Goal: Consume media (video, audio): Consume media (video, audio)

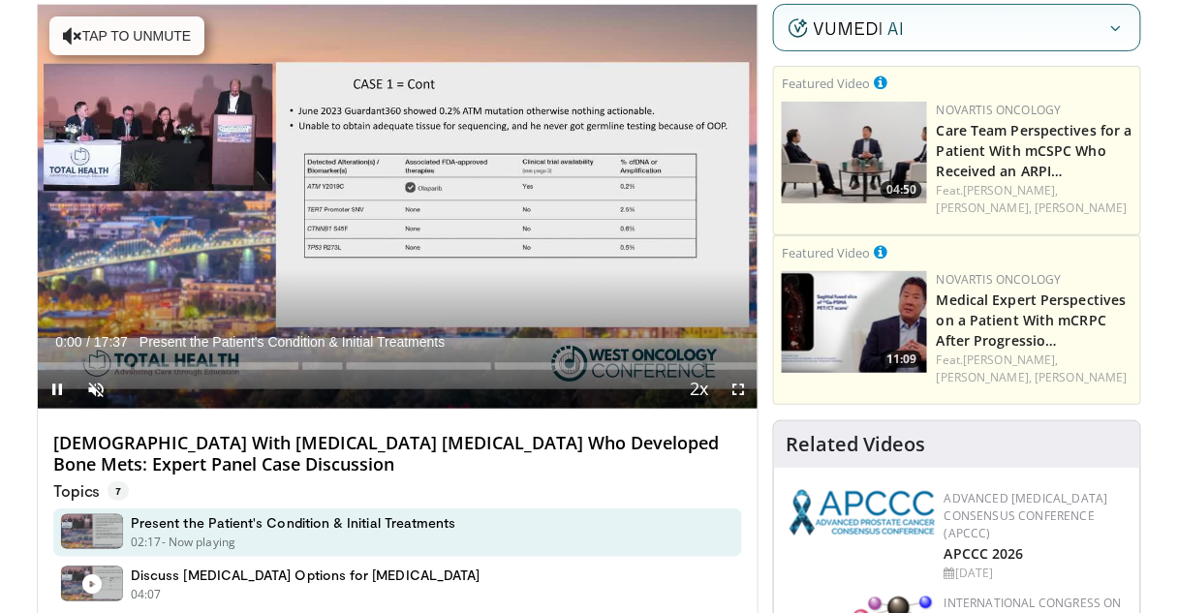
scroll to position [155, 0]
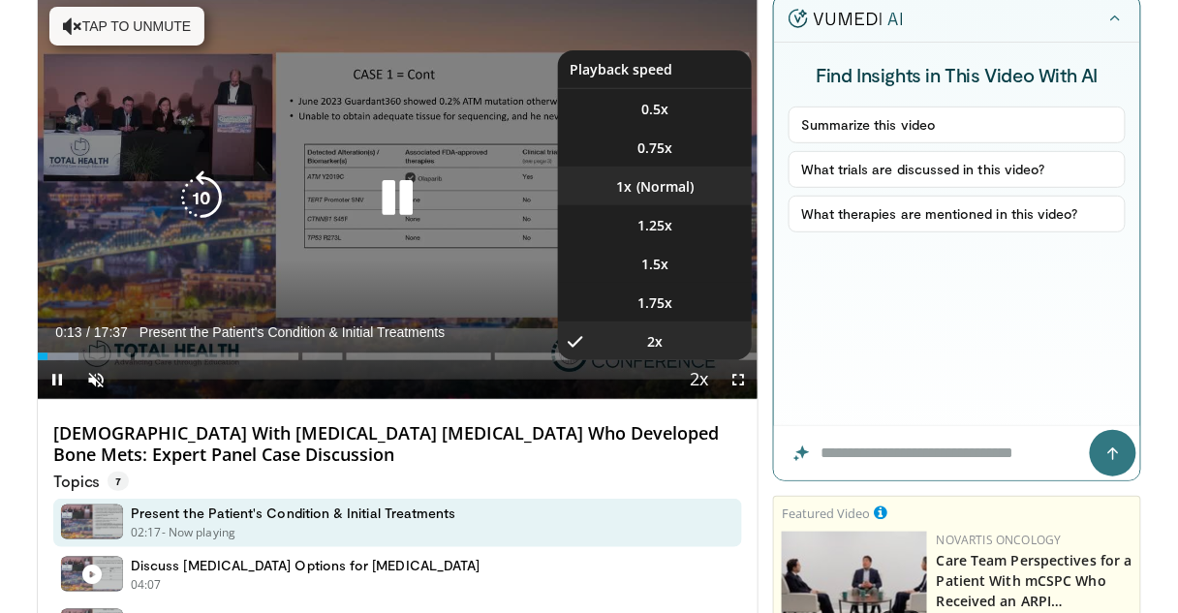
click at [673, 181] on li "1x" at bounding box center [655, 186] width 194 height 39
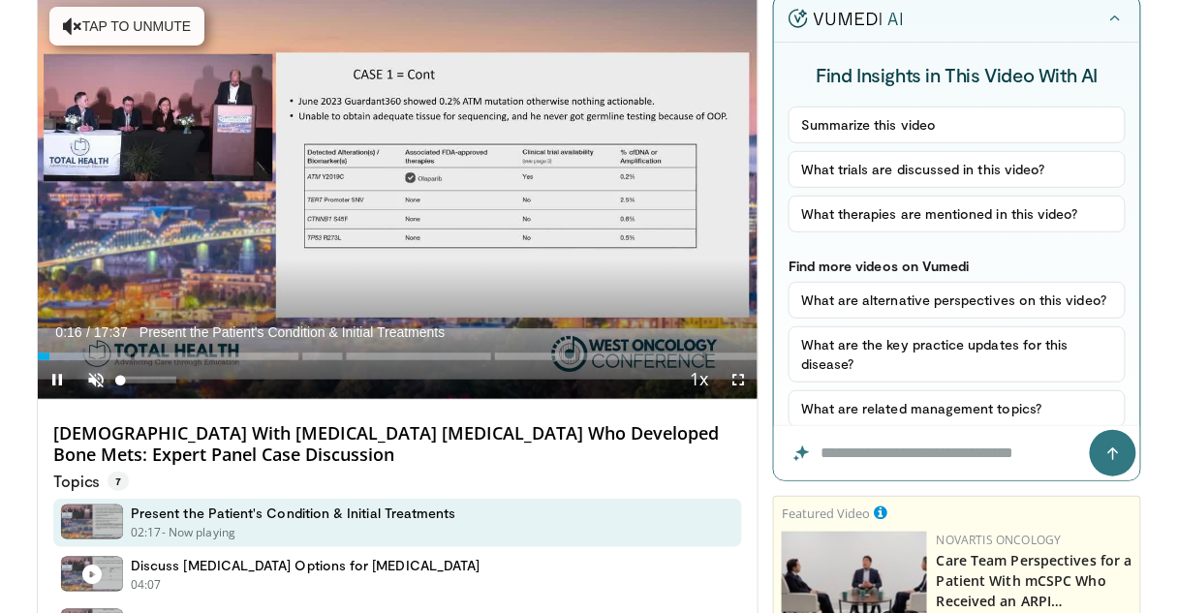
click at [97, 379] on span "Video Player" at bounding box center [96, 379] width 39 height 39
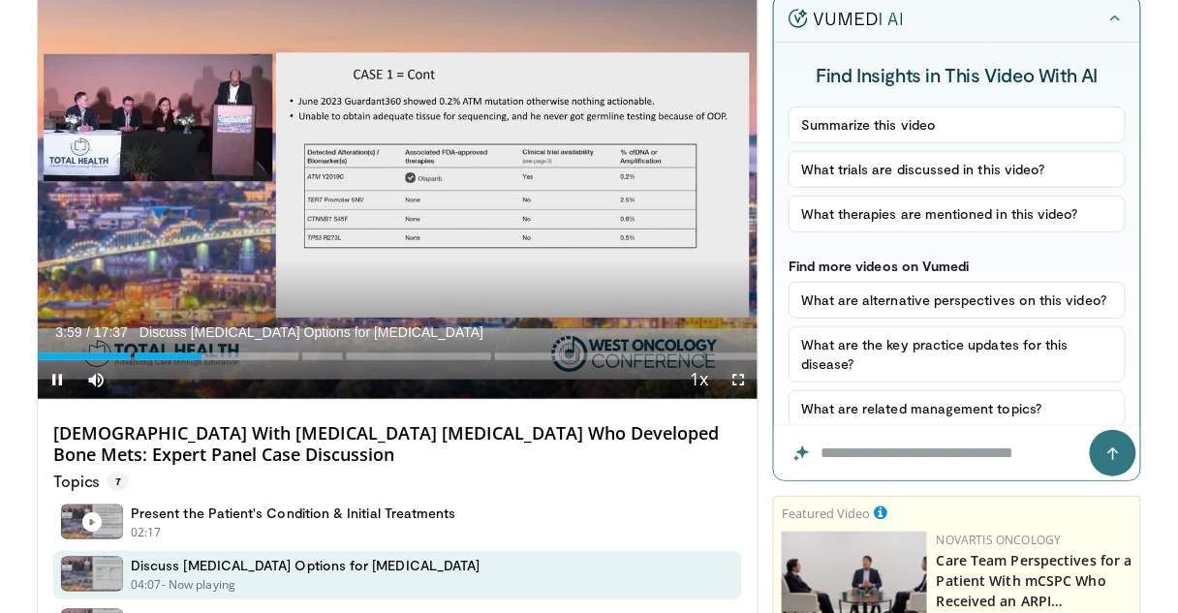
click at [739, 380] on span "Video Player" at bounding box center [738, 379] width 39 height 39
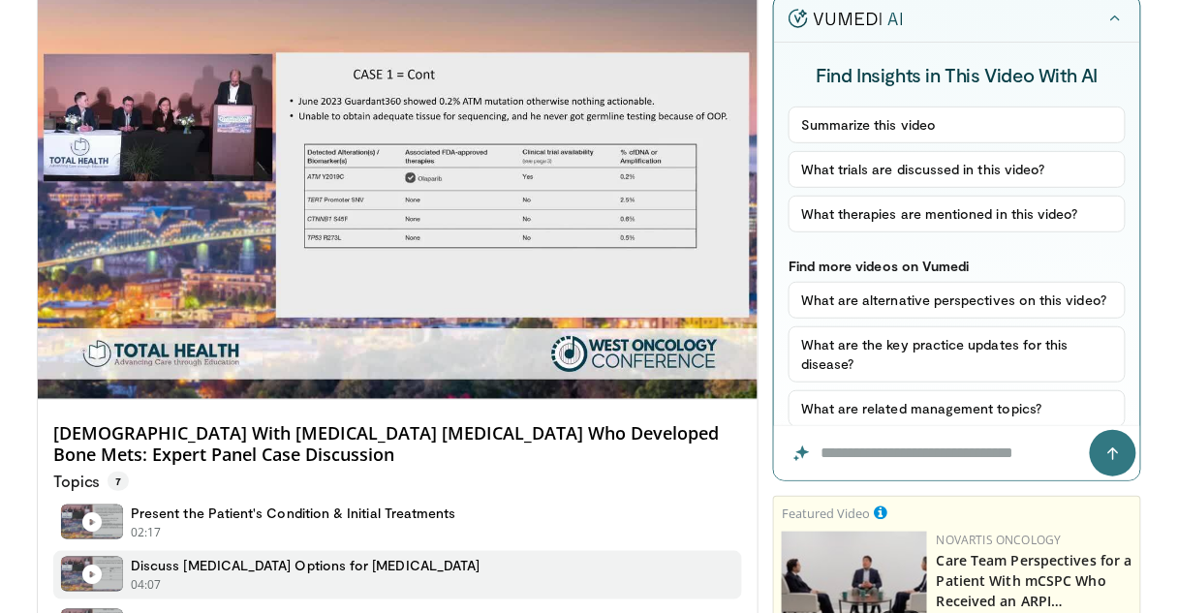
click at [630, 561] on div "Discuss [MEDICAL_DATA] Options for [MEDICAL_DATA] 04:07 - Now playing - Paused" at bounding box center [397, 575] width 689 height 48
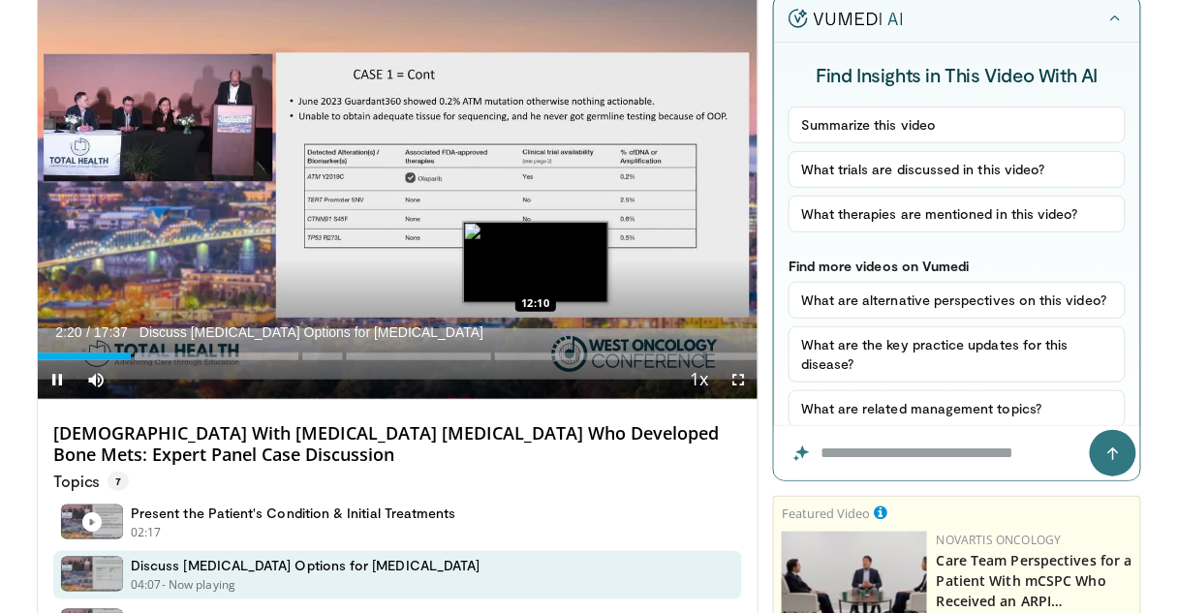
click at [535, 354] on div "Loaded : 18.92% 02:20" at bounding box center [398, 357] width 720 height 8
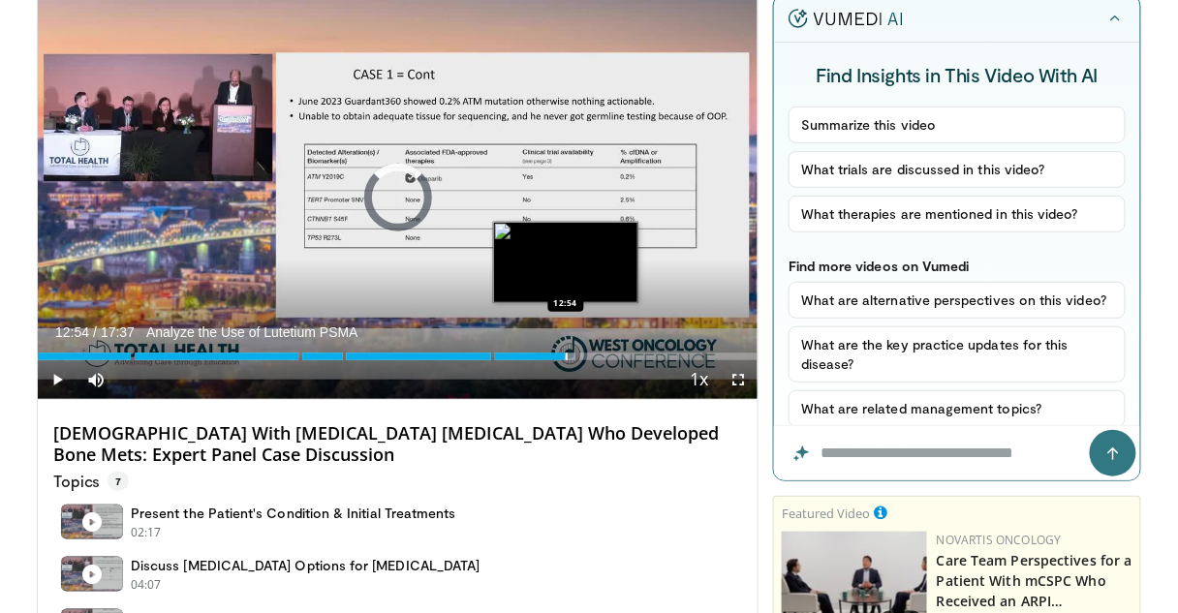
click at [566, 354] on div "Loaded : 75.07% 12:13" at bounding box center [398, 357] width 720 height 8
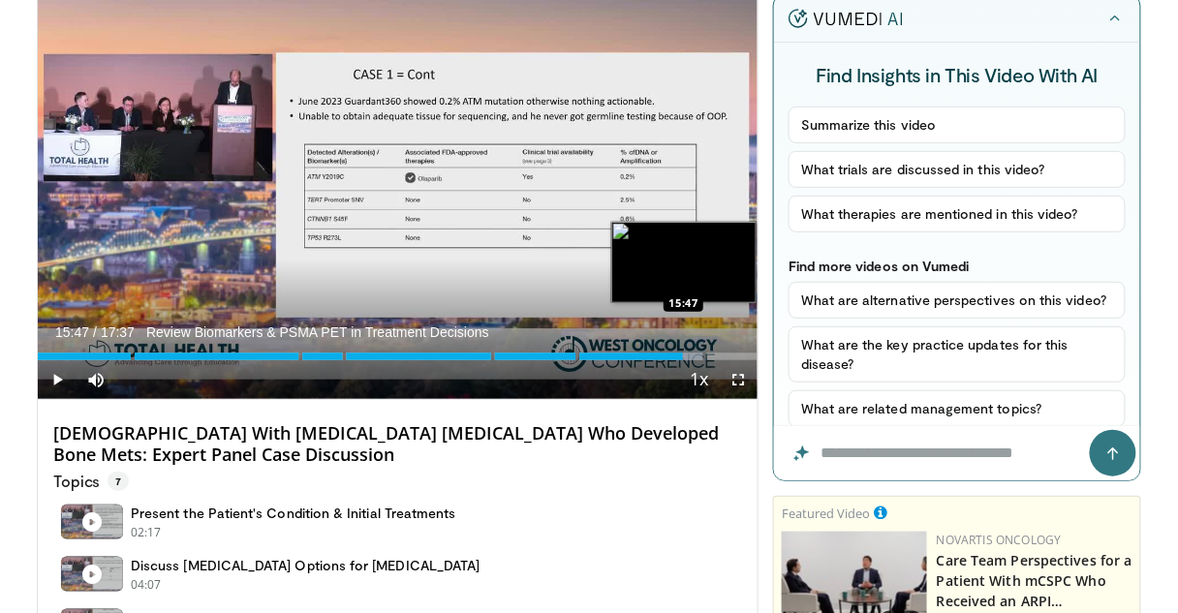
click at [683, 357] on div "Loaded : 92.72% 15:47" at bounding box center [398, 357] width 720 height 8
click at [703, 355] on div "Progress Bar" at bounding box center [694, 357] width 63 height 8
click at [738, 359] on div "Loaded : 100.00% 17:07" at bounding box center [398, 357] width 720 height 8
